Goal: Transaction & Acquisition: Purchase product/service

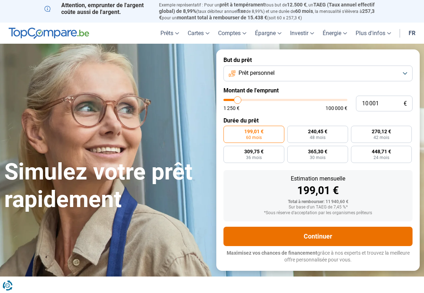
click at [311, 232] on button "Continuer" at bounding box center [318, 236] width 189 height 19
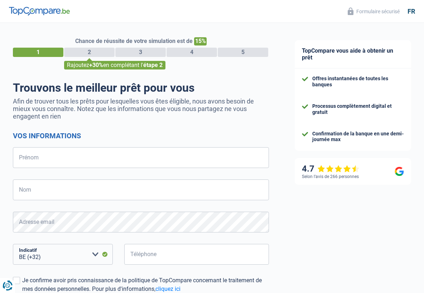
select select "32"
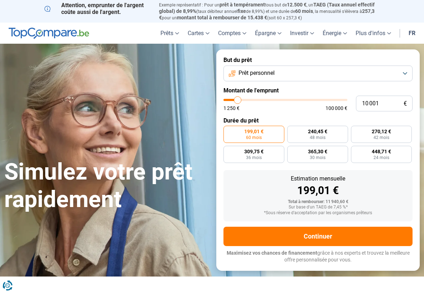
type input "13 750"
type input "13750"
type input "14 250"
type input "14250"
type input "14 500"
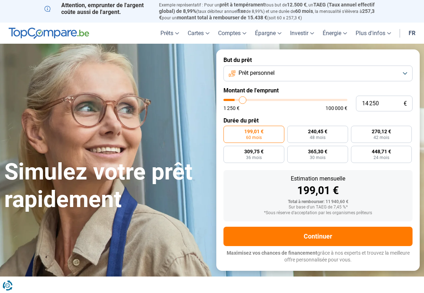
type input "14500"
type input "14 750"
type input "14750"
type input "15 750"
type input "15750"
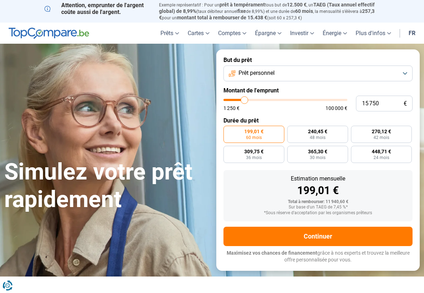
type input "16 750"
type input "16750"
type input "17 000"
type input "17000"
type input "17 250"
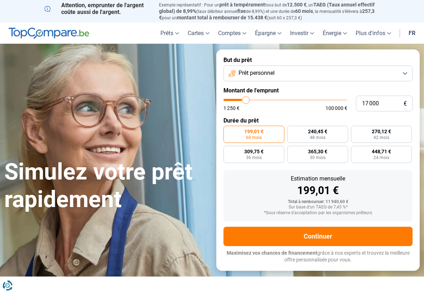
type input "17250"
type input "17 500"
type input "17500"
type input "19 000"
type input "19000"
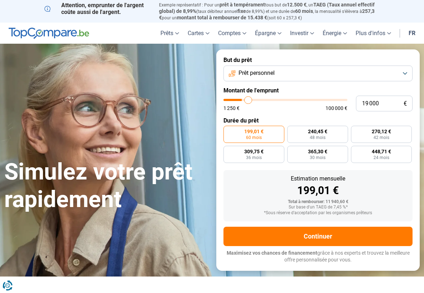
type input "19 250"
type input "19250"
type input "20 000"
type input "20000"
type input "21 250"
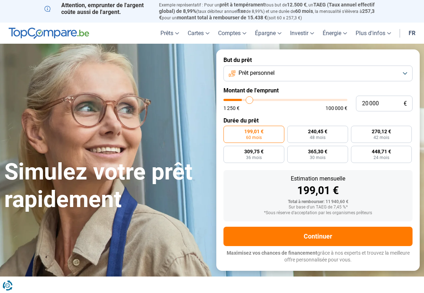
type input "21250"
type input "21 500"
type input "21500"
type input "22 000"
type input "22000"
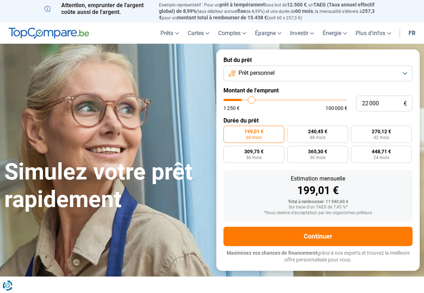
type input "22 500"
type input "22500"
type input "22 750"
type input "22750"
type input "23 250"
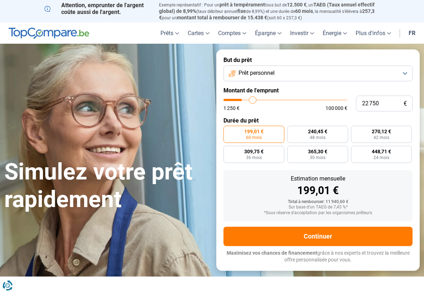
type input "23250"
type input "23 500"
type input "23500"
type input "24 000"
type input "24000"
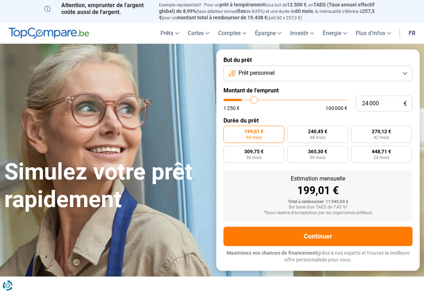
type input "24 250"
type input "24250"
type input "24 500"
type input "24500"
type input "24 750"
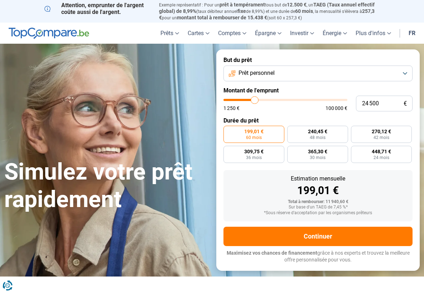
type input "24750"
type input "27 000"
type input "27000"
type input "27 750"
type input "27750"
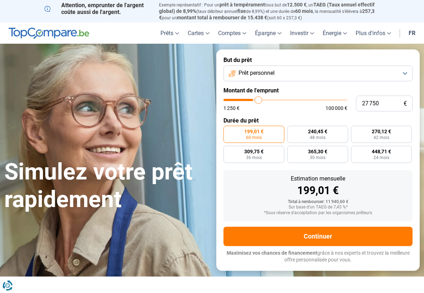
type input "29 500"
type input "29500"
type input "31 500"
type input "31500"
type input "34 500"
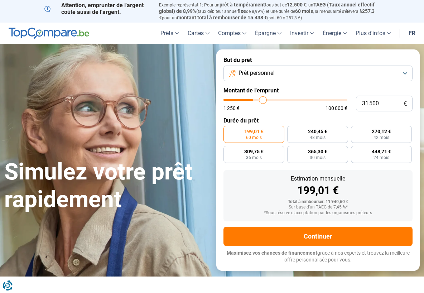
type input "34500"
type input "35 500"
type input "35500"
type input "35 750"
type input "35750"
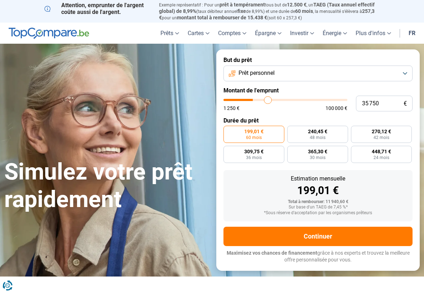
type input "36 500"
type input "36500"
type input "36 750"
type input "36750"
type input "37 000"
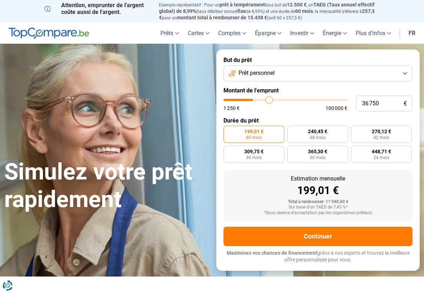
type input "37000"
type input "39 500"
type input "39500"
type input "40 750"
type input "40750"
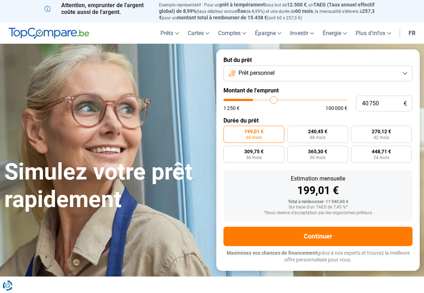
type input "41 250"
type input "41250"
type input "41 750"
type input "41750"
type input "41 500"
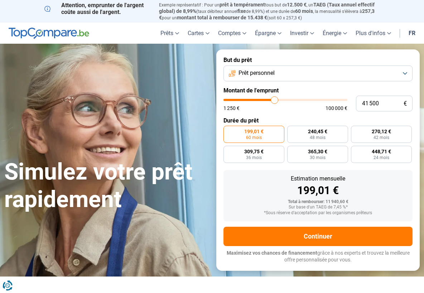
drag, startPoint x: 243, startPoint y: 99, endPoint x: 274, endPoint y: 98, distance: 30.8
type input "41500"
click at [275, 99] on input "range" at bounding box center [286, 100] width 124 height 2
radio input "false"
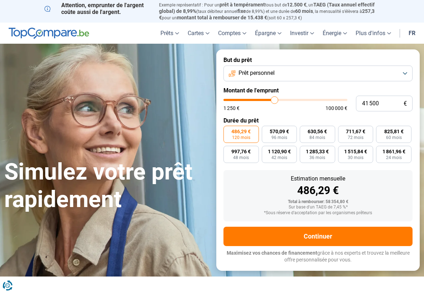
type input "40 750"
type input "40750"
type input "40 250"
type input "40250"
type input "40 000"
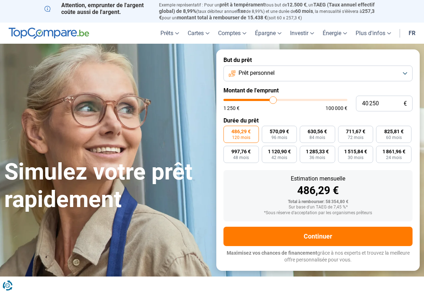
type input "40000"
type input "38 750"
type input "38750"
type input "38 250"
type input "38250"
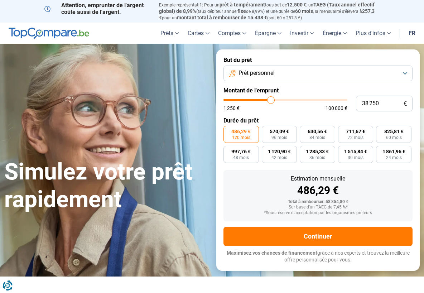
type input "38 000"
type input "38000"
type input "37 250"
type input "37250"
type input "35 750"
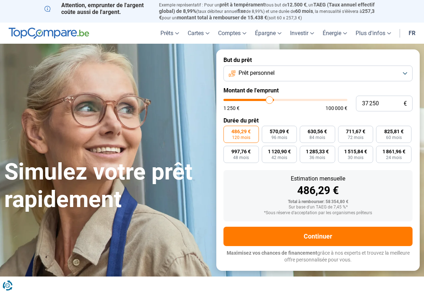
type input "35750"
type input "35 500"
type input "35500"
type input "35 250"
type input "35250"
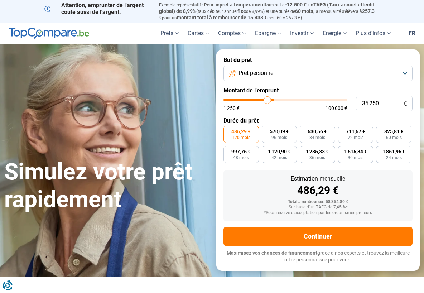
type input "34 250"
type input "34250"
type input "34 000"
type input "34000"
type input "33 750"
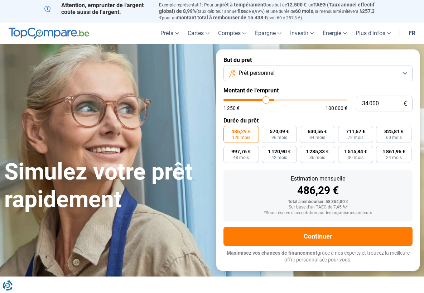
type input "33750"
type input "33 250"
type input "33250"
type input "32 000"
type input "32000"
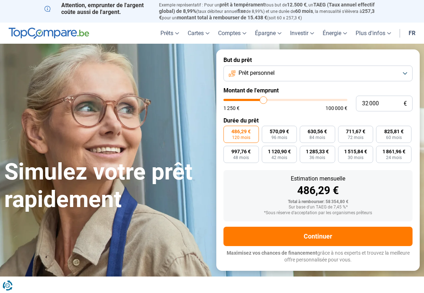
type input "31 500"
type input "31500"
type input "31 000"
type input "31000"
type input "30 000"
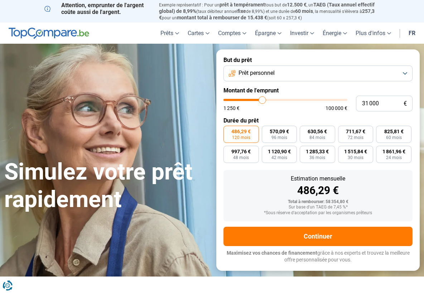
type input "30000"
type input "28 500"
type input "28500"
type input "28 250"
type input "28250"
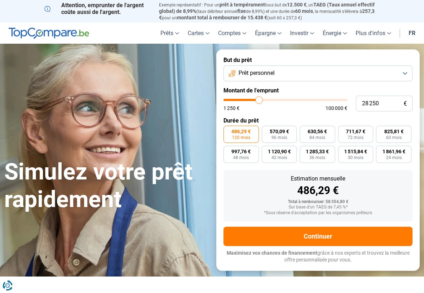
type input "27 750"
type input "27750"
type input "27 500"
type input "27500"
type input "27 250"
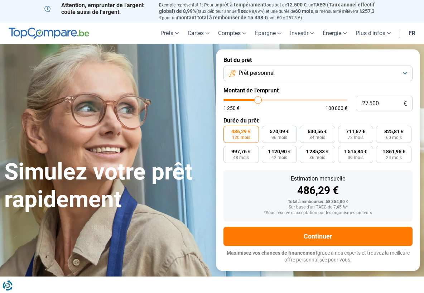
type input "27250"
type input "27 000"
type input "27000"
type input "26 750"
type input "26750"
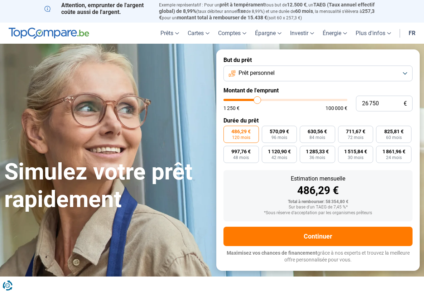
type input "25 500"
type input "25500"
type input "24 750"
type input "24750"
type input "22 750"
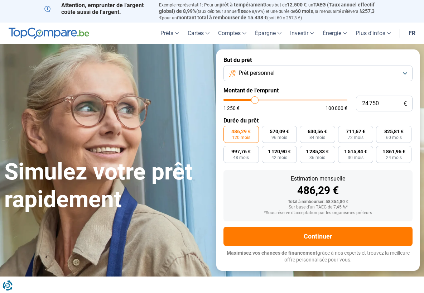
type input "22750"
type input "22 000"
type input "22000"
type input "21 250"
type input "21250"
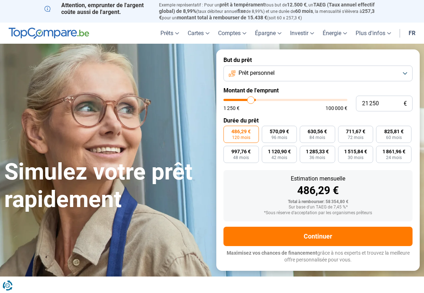
type input "20 000"
type input "20000"
type input "19 000"
type input "19000"
type input "18 750"
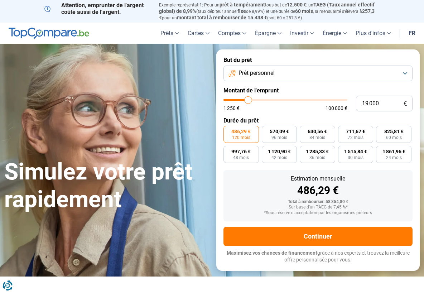
type input "18750"
type input "18 500"
type input "18500"
type input "18 000"
type input "18000"
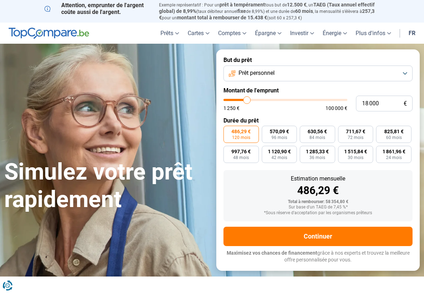
type input "17 750"
type input "17750"
type input "17 500"
type input "17500"
type input "17 250"
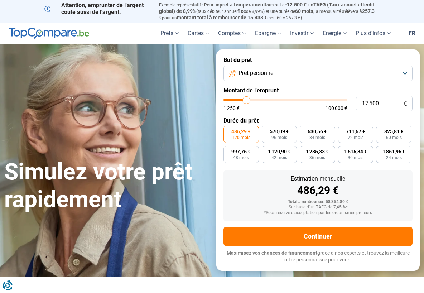
type input "17250"
type input "16 500"
type input "16500"
type input "16 250"
type input "16250"
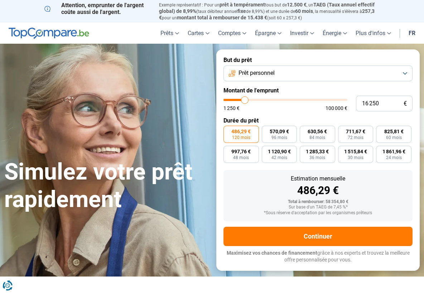
type input "16 000"
type input "16000"
type input "15 750"
type input "15750"
type input "15 500"
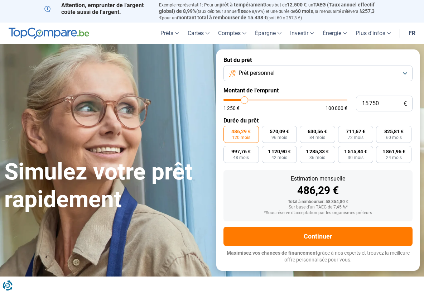
type input "15500"
type input "15 000"
type input "15000"
type input "14 250"
type input "14250"
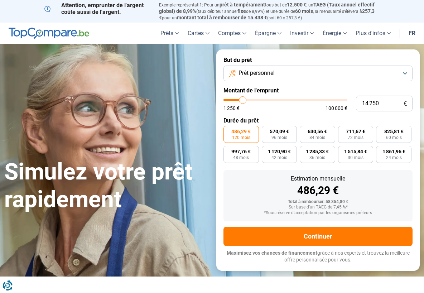
type input "13 750"
type input "13750"
type input "13 500"
type input "13500"
type input "13 000"
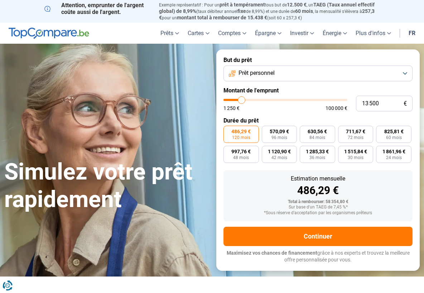
type input "13000"
type input "12 250"
type input "12250"
type input "11 750"
type input "11750"
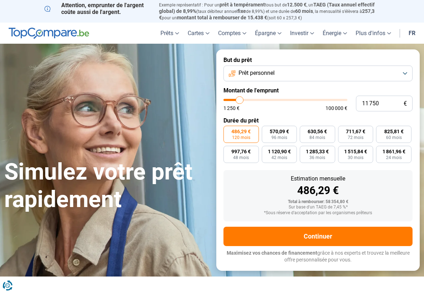
type input "11 500"
type input "11500"
type input "10 250"
type input "10250"
type input "10 000"
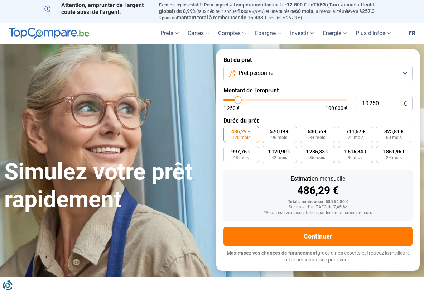
type input "10000"
type input "9 500"
type input "9500"
type input "9 250"
drag, startPoint x: 274, startPoint y: 97, endPoint x: 237, endPoint y: 97, distance: 36.9
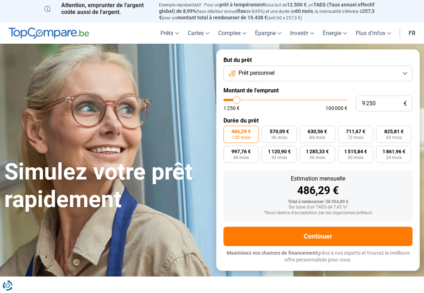
type input "9250"
click at [237, 99] on input "range" at bounding box center [286, 100] width 124 height 2
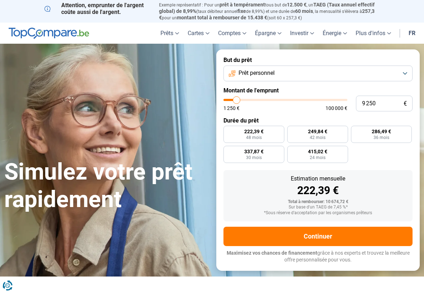
radio input "true"
type input "10 000"
type input "10000"
type input "9 500"
type input "9500"
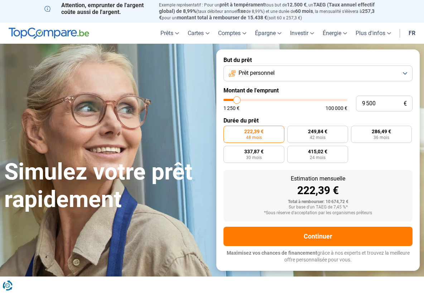
type input "9 250"
type input "9250"
type input "8 750"
type input "8750"
type input "8 250"
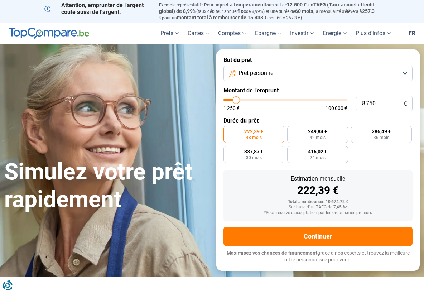
type input "8250"
type input "7 750"
type input "7750"
drag, startPoint x: 238, startPoint y: 97, endPoint x: 228, endPoint y: 97, distance: 9.7
click at [228, 99] on input "range" at bounding box center [286, 100] width 124 height 2
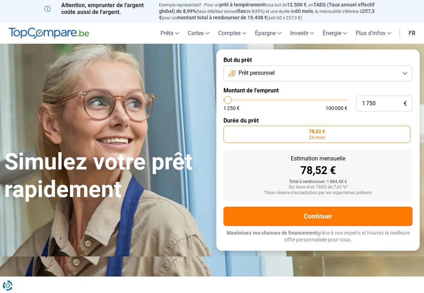
click at [321, 135] on span "24 mois" at bounding box center [317, 137] width 16 height 4
click at [228, 130] on input "78,52 € 24 mois" at bounding box center [226, 128] width 5 height 5
